Goal: Find specific page/section: Find specific page/section

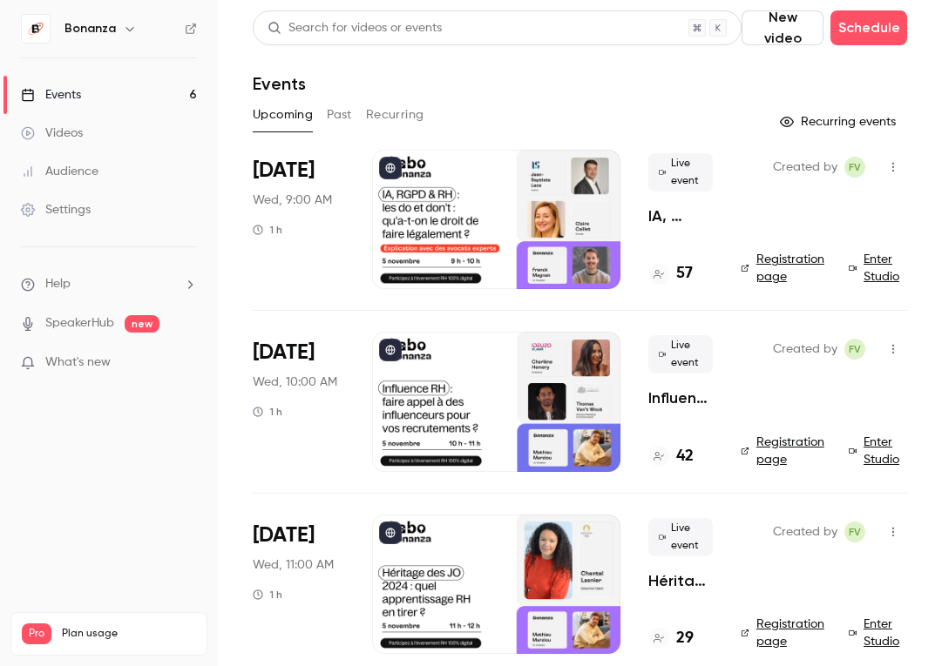
click at [95, 165] on div "Audience" at bounding box center [60, 171] width 78 height 17
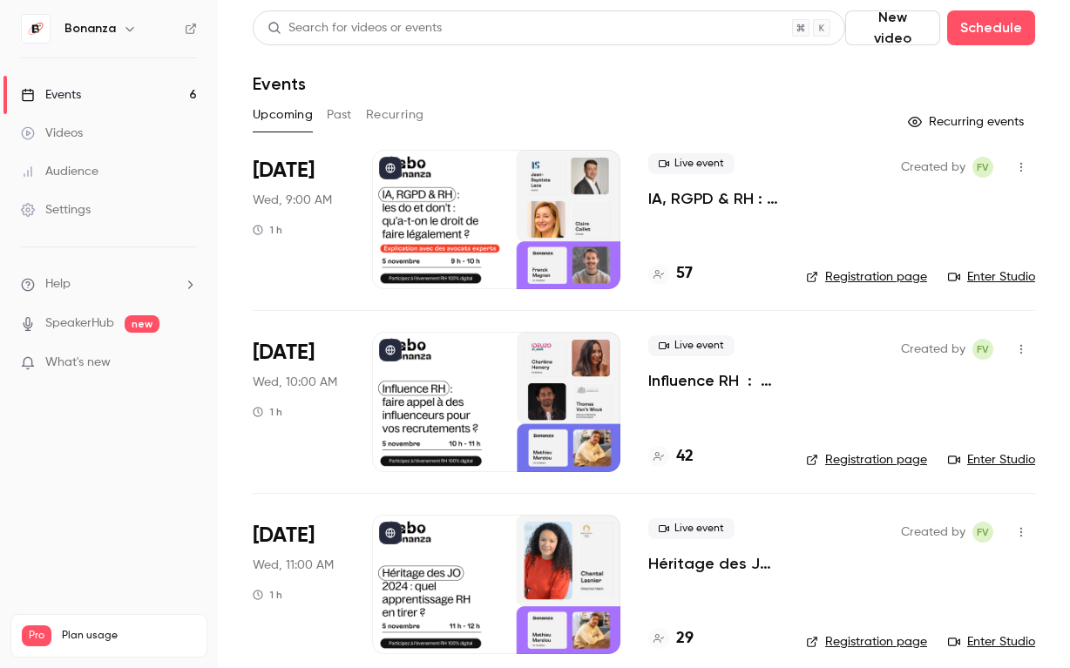
click at [126, 170] on link "Audience" at bounding box center [109, 171] width 218 height 38
